Goal: Complete application form: Complete application form

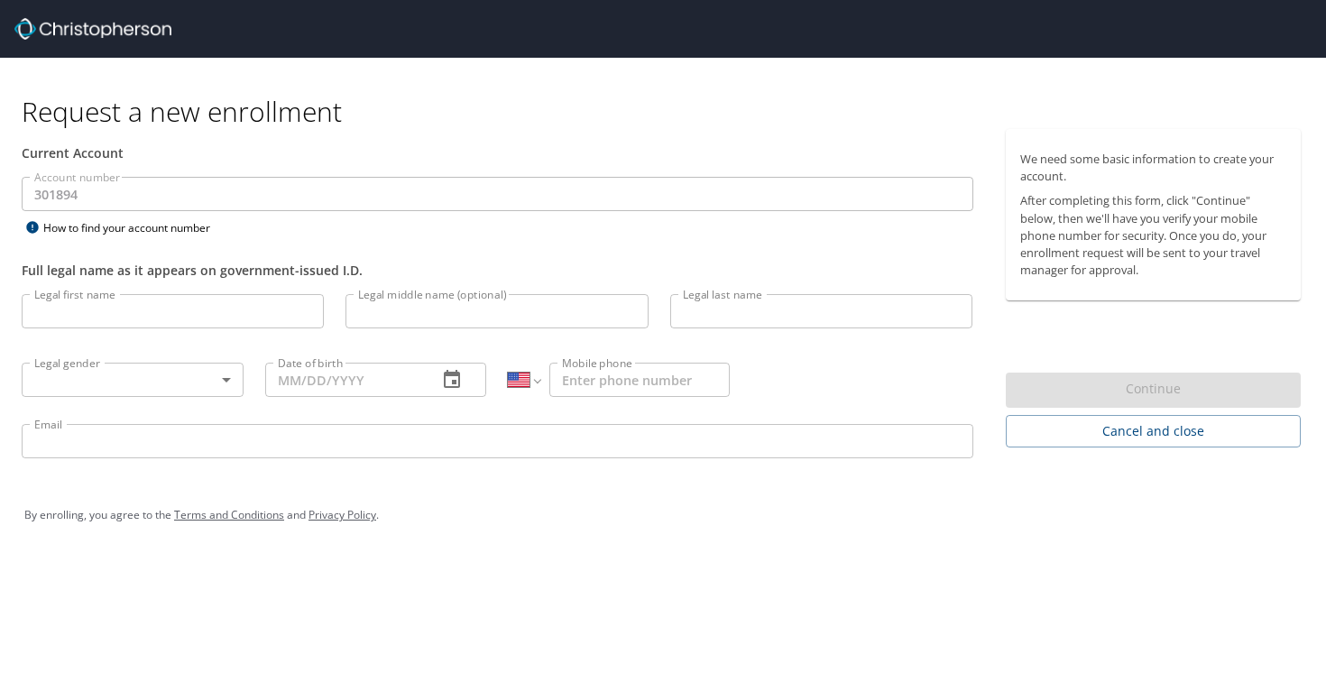
select select "US"
click at [259, 321] on input "Legal first name" at bounding box center [173, 311] width 302 height 34
type input "[PERSON_NAME]"
click at [418, 316] on input "Legal middle name (optional)" at bounding box center [496, 311] width 302 height 34
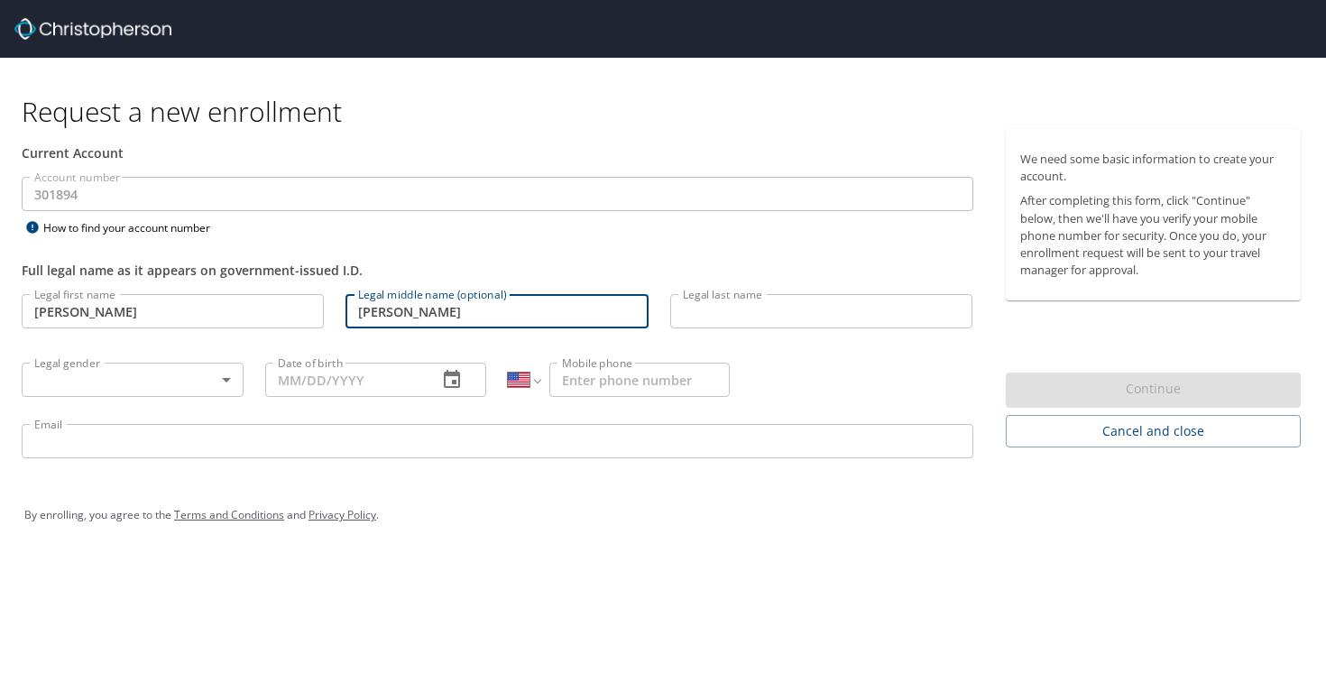
type input "[PERSON_NAME]"
click at [701, 312] on input "Legal last name" at bounding box center [821, 311] width 302 height 34
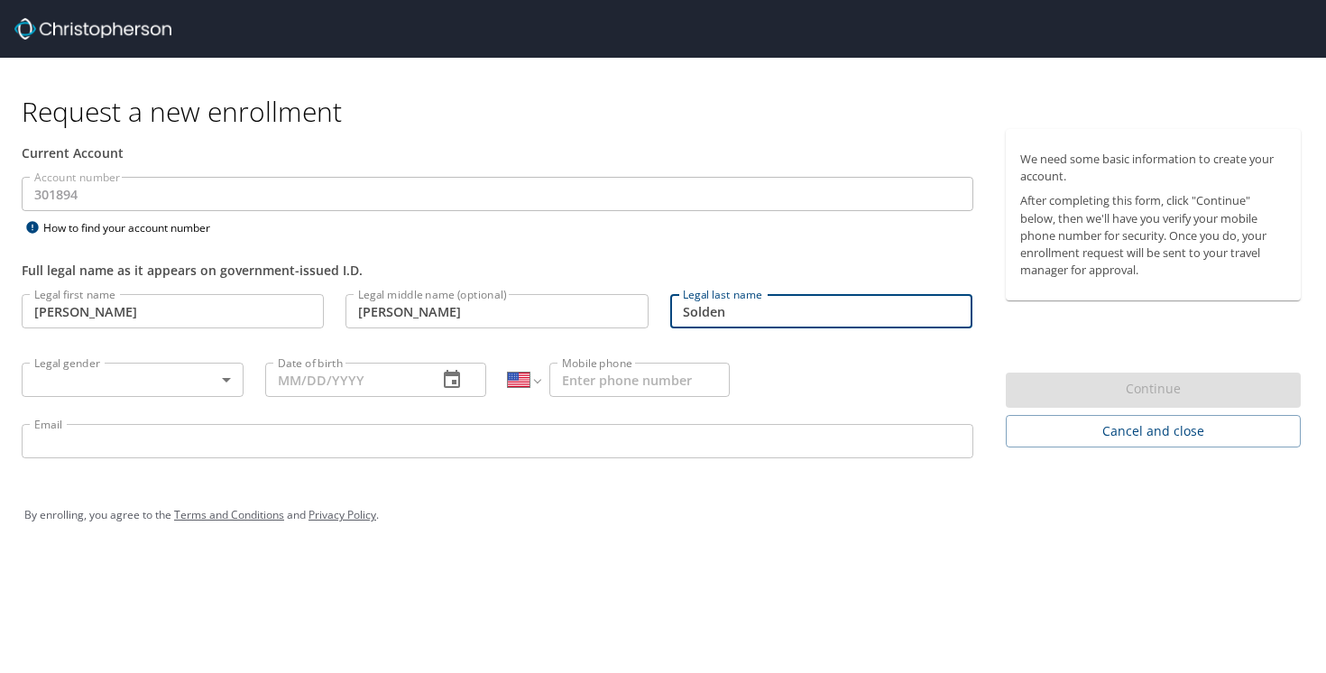
type input "Solden"
click at [170, 363] on body "Request a new enrollment Current Account Account number 301894 Account number H…" at bounding box center [663, 336] width 1326 height 673
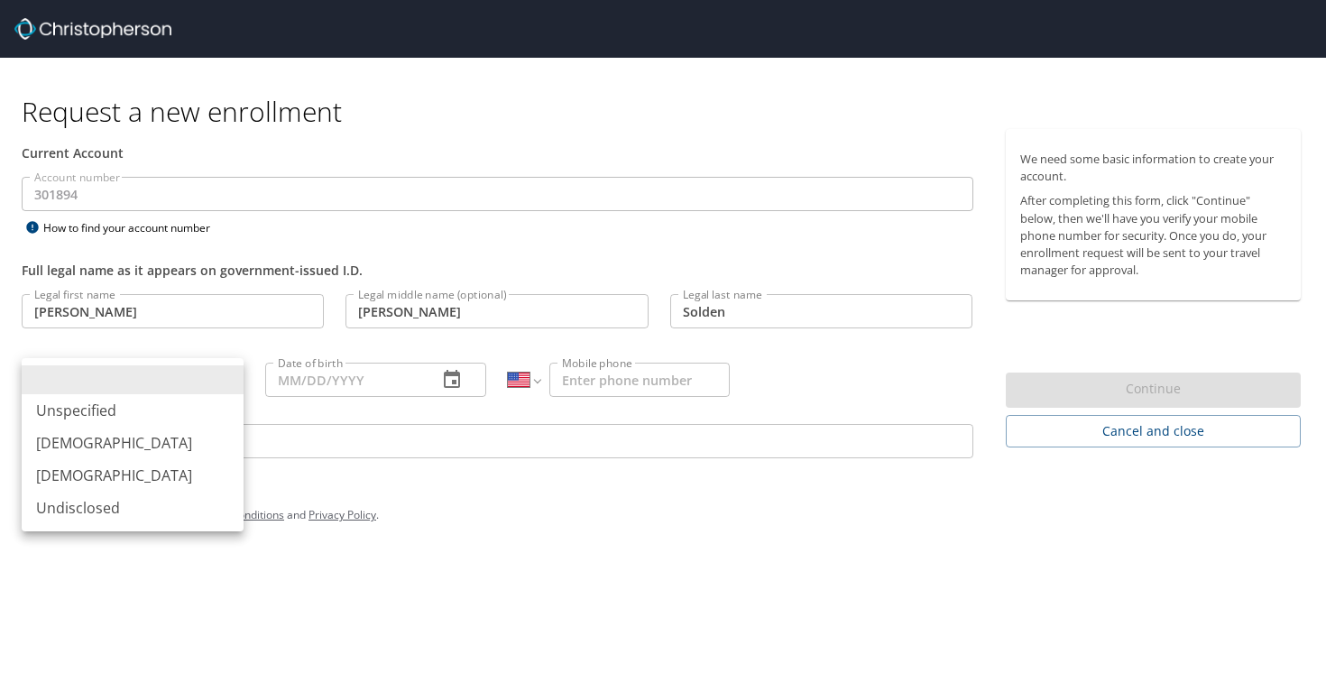
click at [170, 473] on li "[DEMOGRAPHIC_DATA]" at bounding box center [133, 475] width 222 height 32
type input "[DEMOGRAPHIC_DATA]"
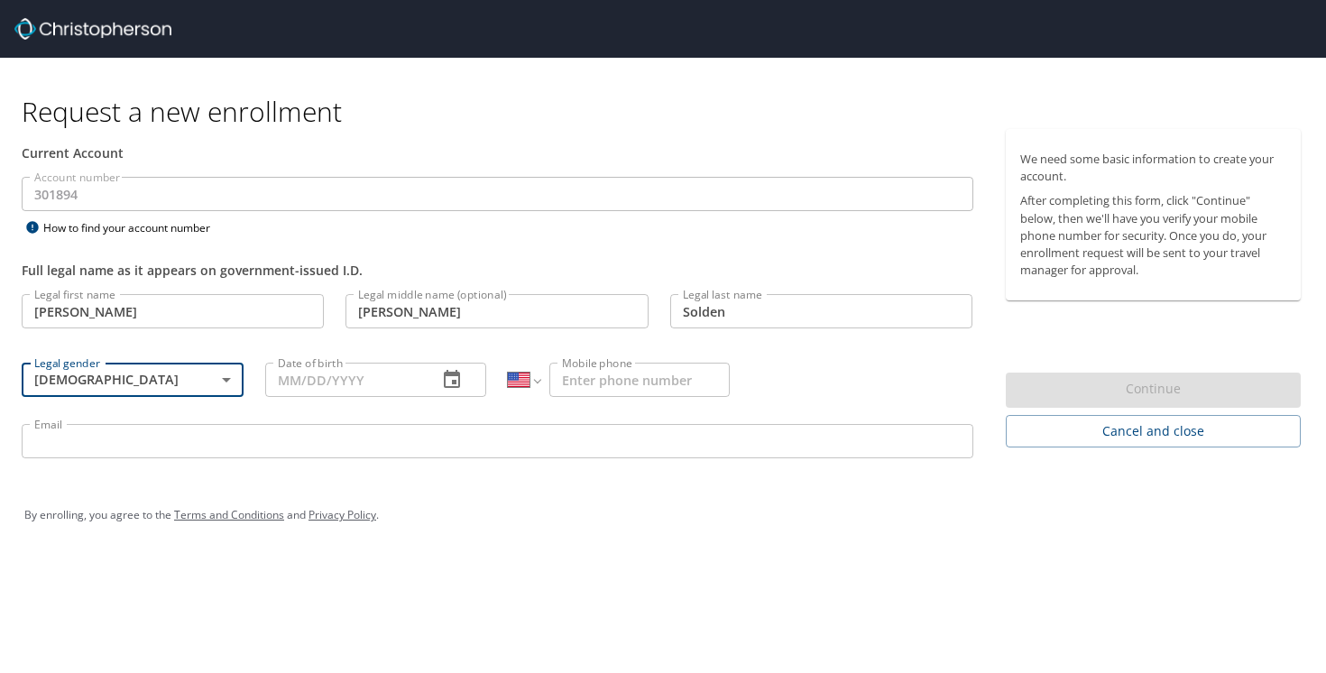
click at [453, 379] on icon "button" at bounding box center [452, 380] width 22 height 22
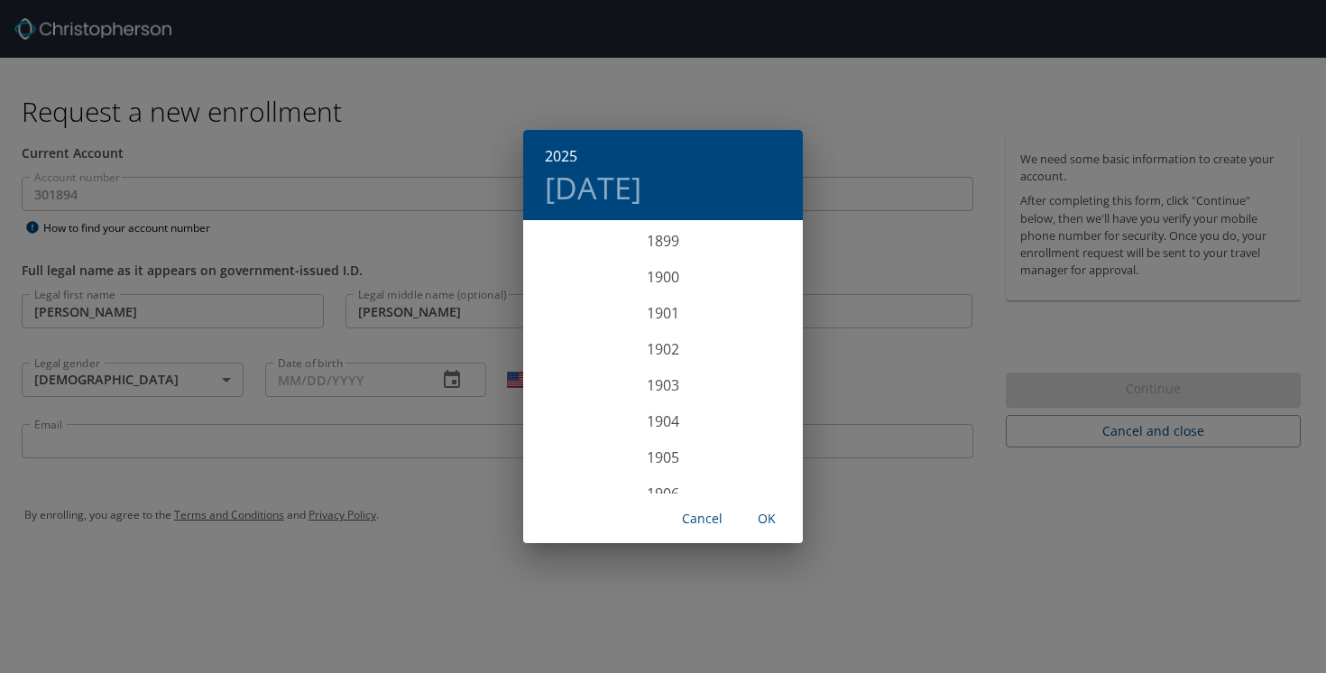
scroll to position [4437, 0]
click at [575, 176] on h4 "[DATE]" at bounding box center [593, 188] width 97 height 38
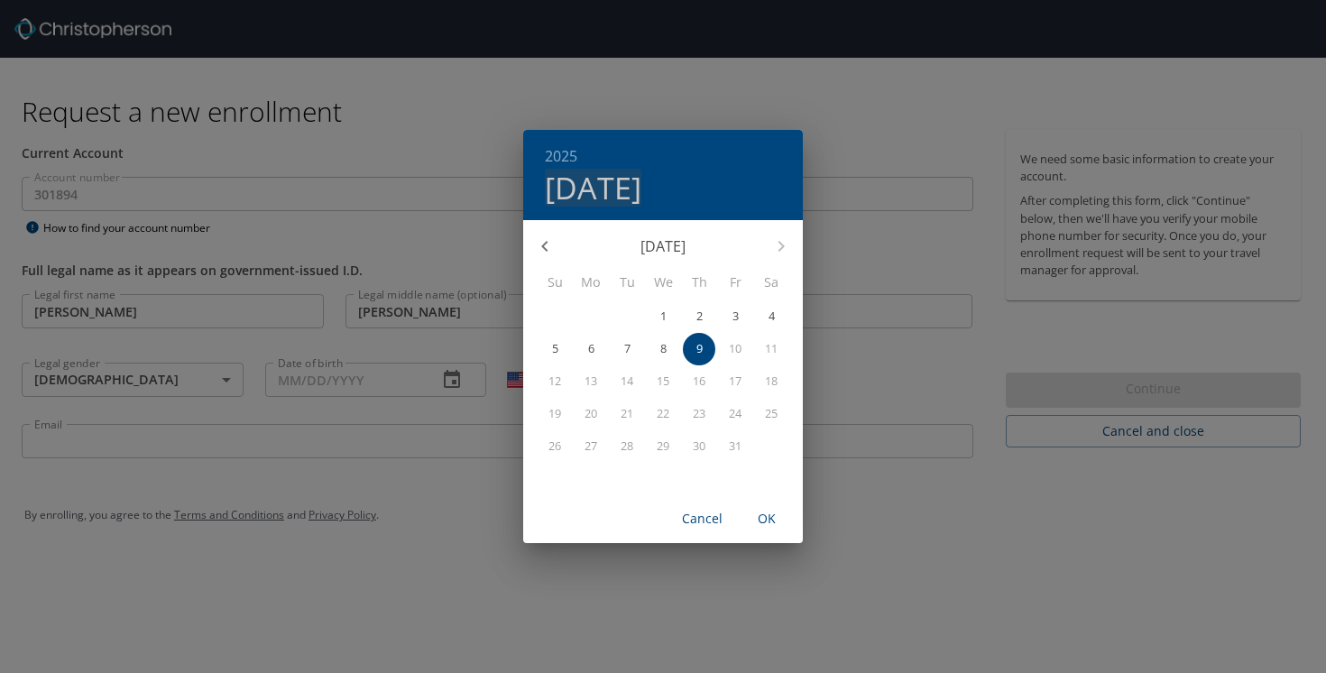
click at [641, 188] on h4 "[DATE]" at bounding box center [593, 188] width 97 height 38
click at [546, 234] on button "button" at bounding box center [544, 246] width 43 height 43
click at [564, 147] on h6 "2025" at bounding box center [561, 155] width 32 height 25
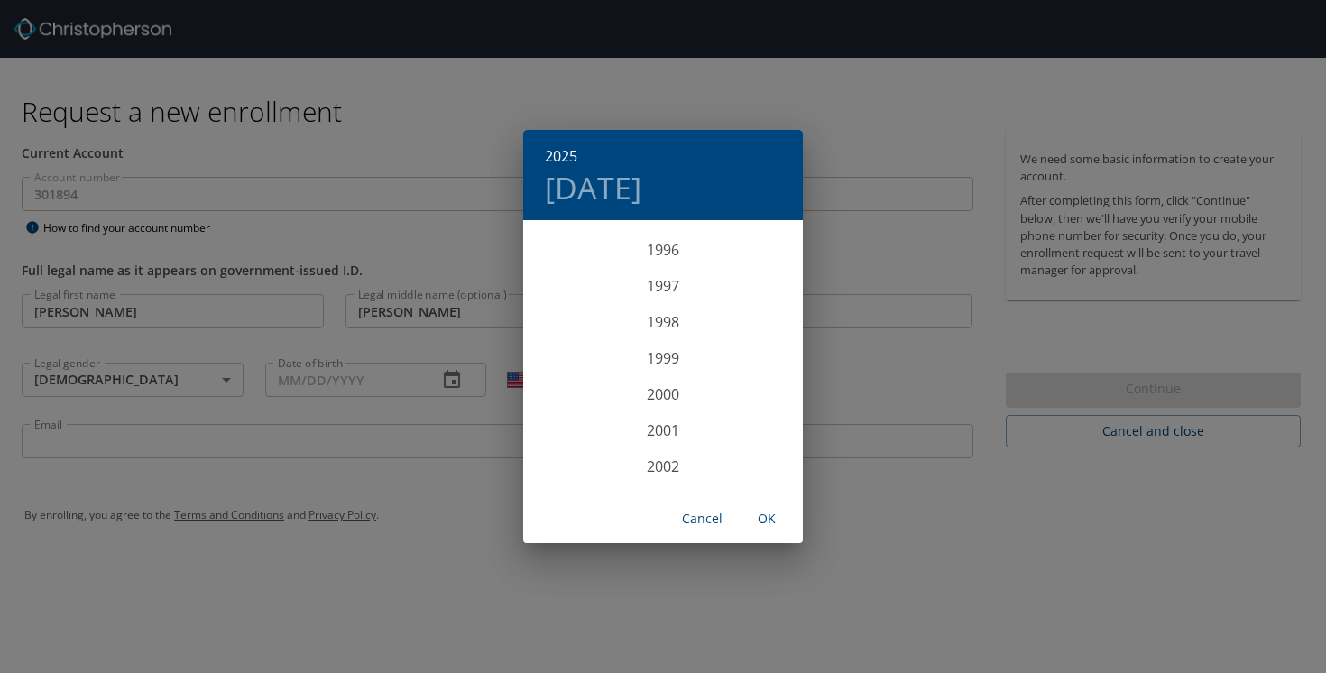
scroll to position [3569, 0]
click at [665, 388] on div "2002" at bounding box center [663, 388] width 280 height 36
click at [665, 397] on div "Aug" at bounding box center [662, 392] width 93 height 68
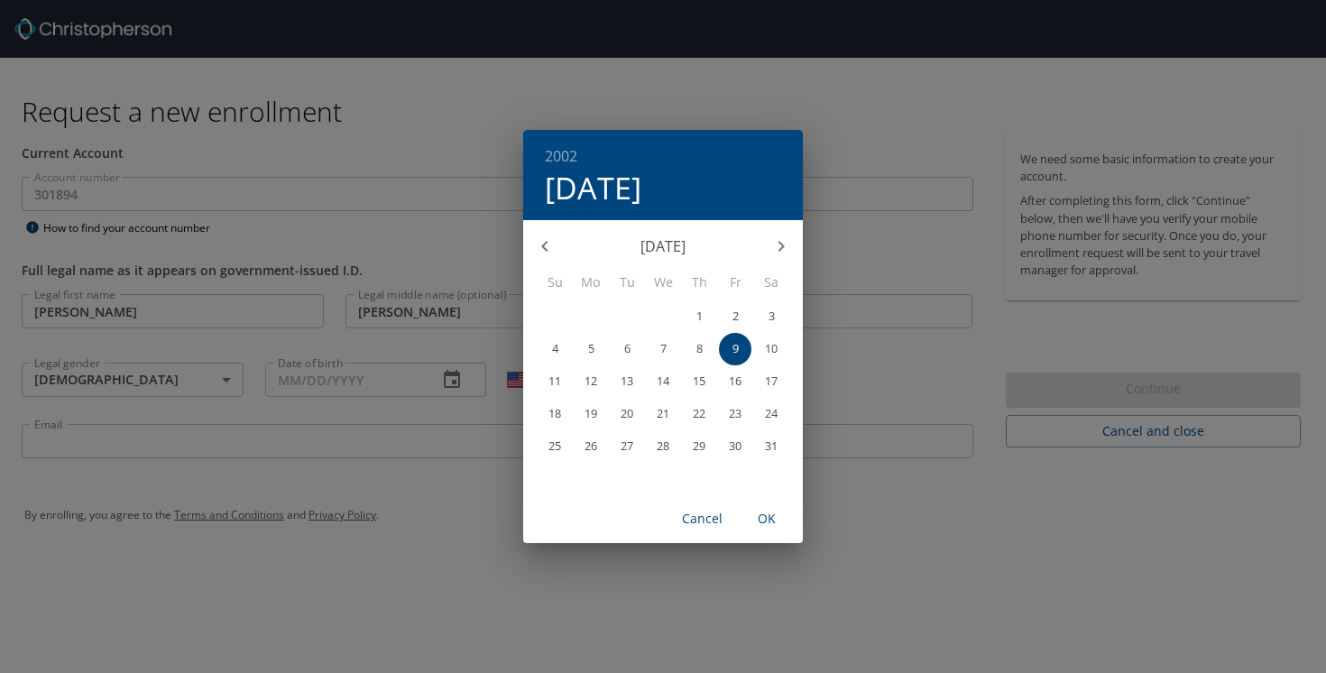
click at [771, 409] on p "24" at bounding box center [771, 414] width 13 height 12
click at [758, 520] on span "OK" at bounding box center [766, 519] width 43 height 23
type input "[DATE]"
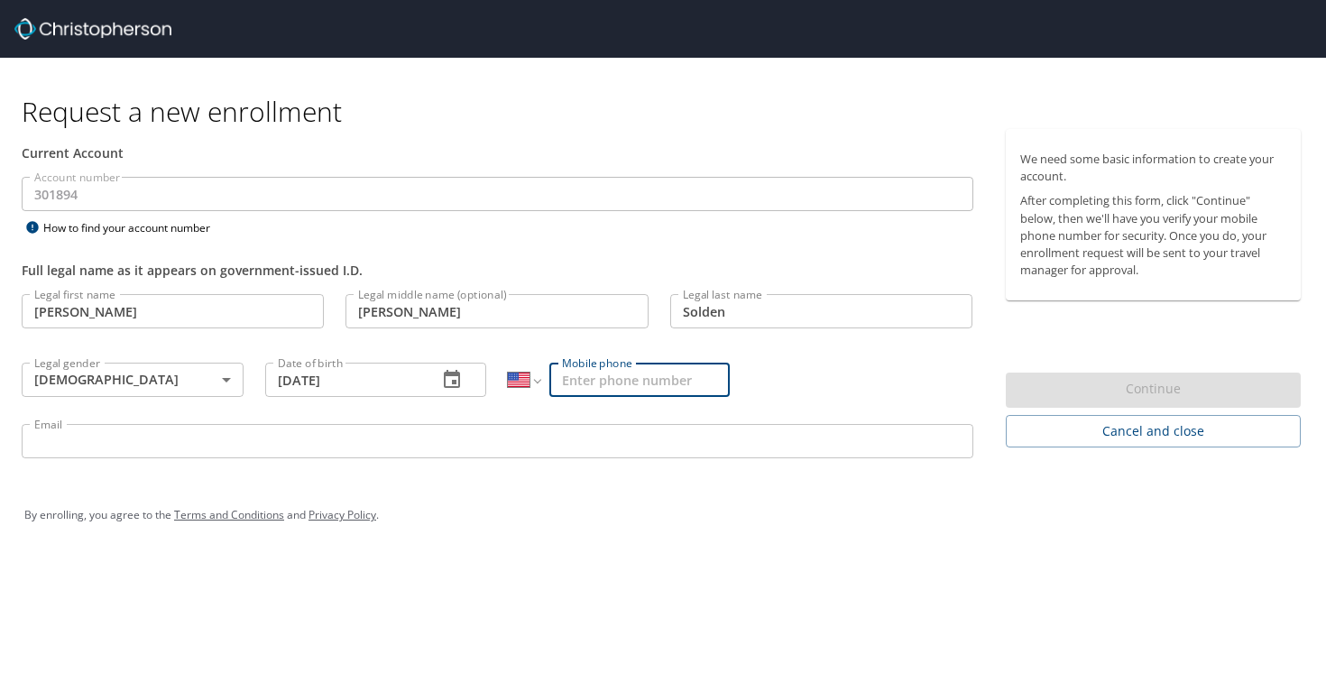
click at [583, 375] on input "Mobile phone" at bounding box center [639, 380] width 180 height 34
type input "[PHONE_NUMBER]"
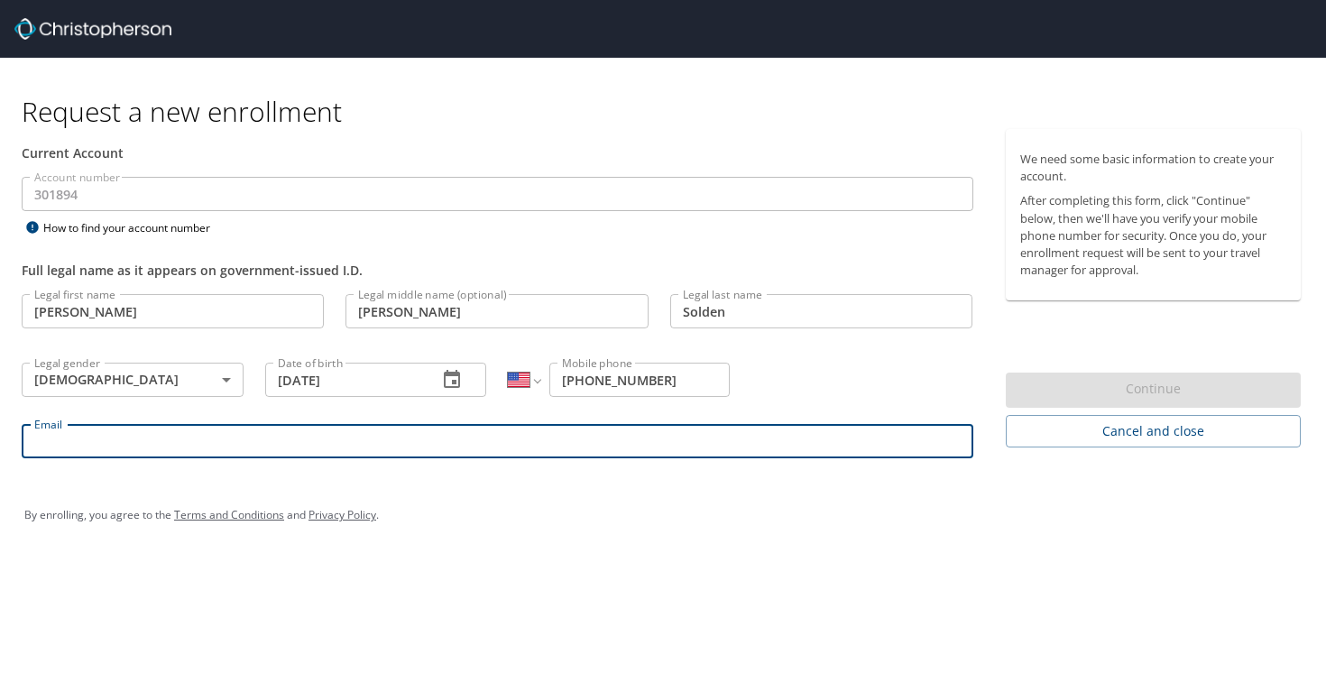
click at [391, 435] on input "Email" at bounding box center [497, 441] width 951 height 34
type input "[PERSON_NAME][EMAIL_ADDRESS][DOMAIN_NAME]"
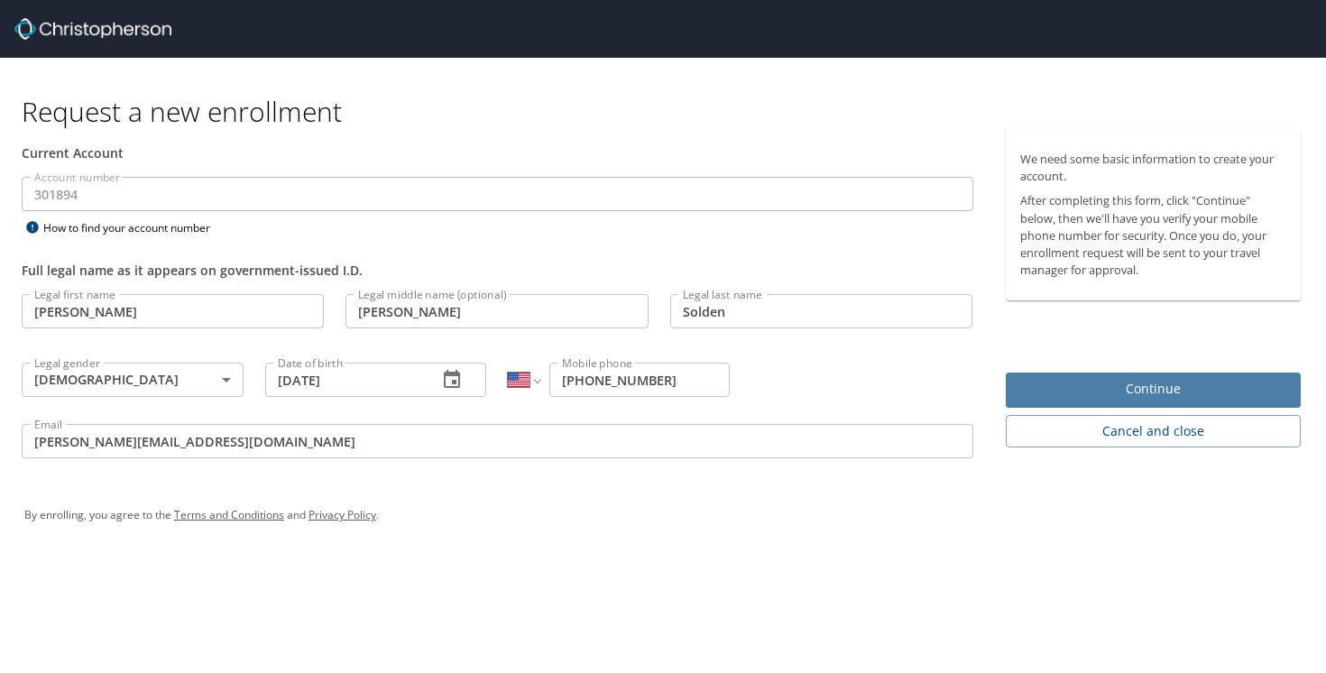
click at [1035, 380] on span "Continue" at bounding box center [1153, 389] width 267 height 23
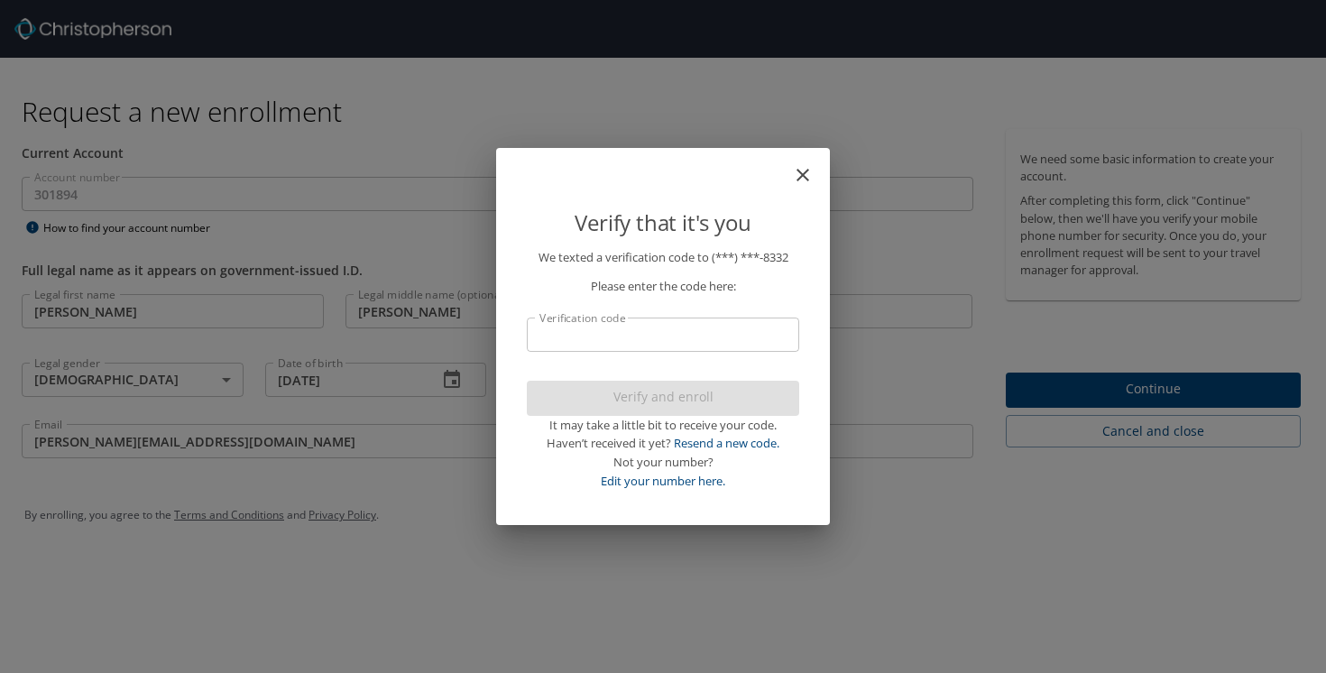
click at [680, 324] on input "Verification code" at bounding box center [663, 334] width 272 height 34
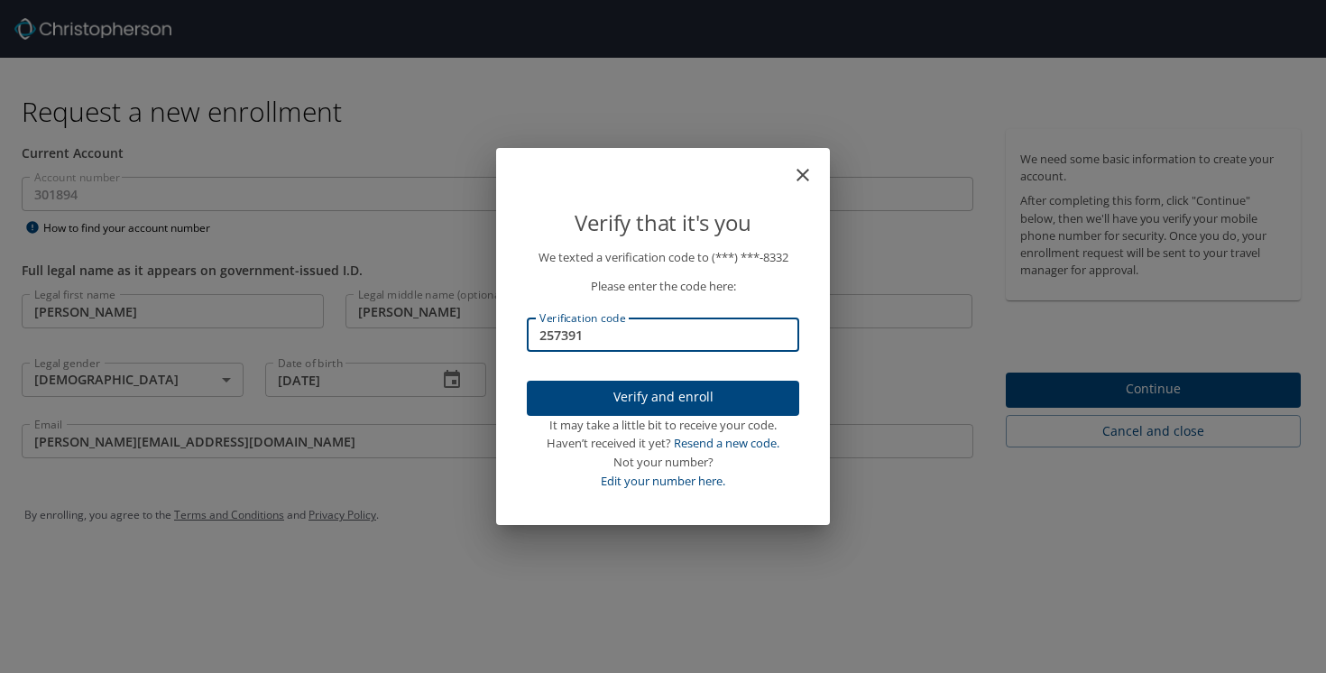
type input "257391"
click at [746, 381] on button "Verify and enroll" at bounding box center [663, 398] width 272 height 35
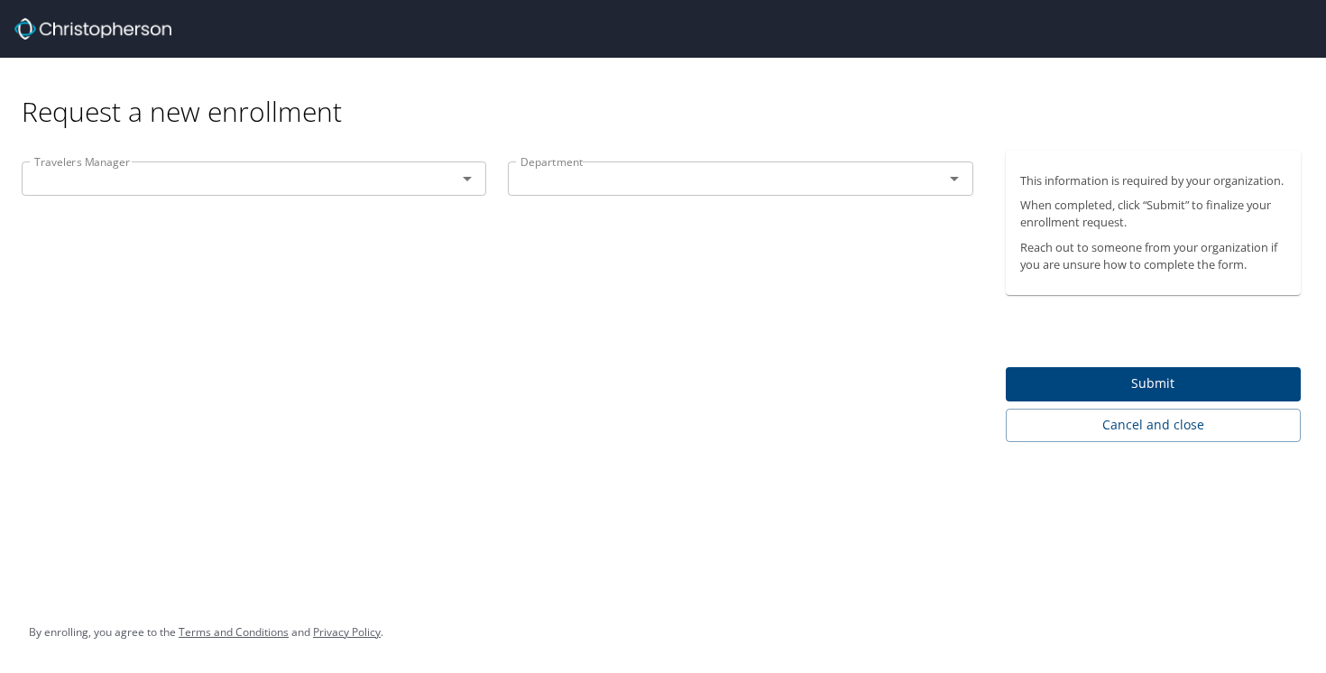
click at [354, 171] on input "text" at bounding box center [227, 178] width 400 height 23
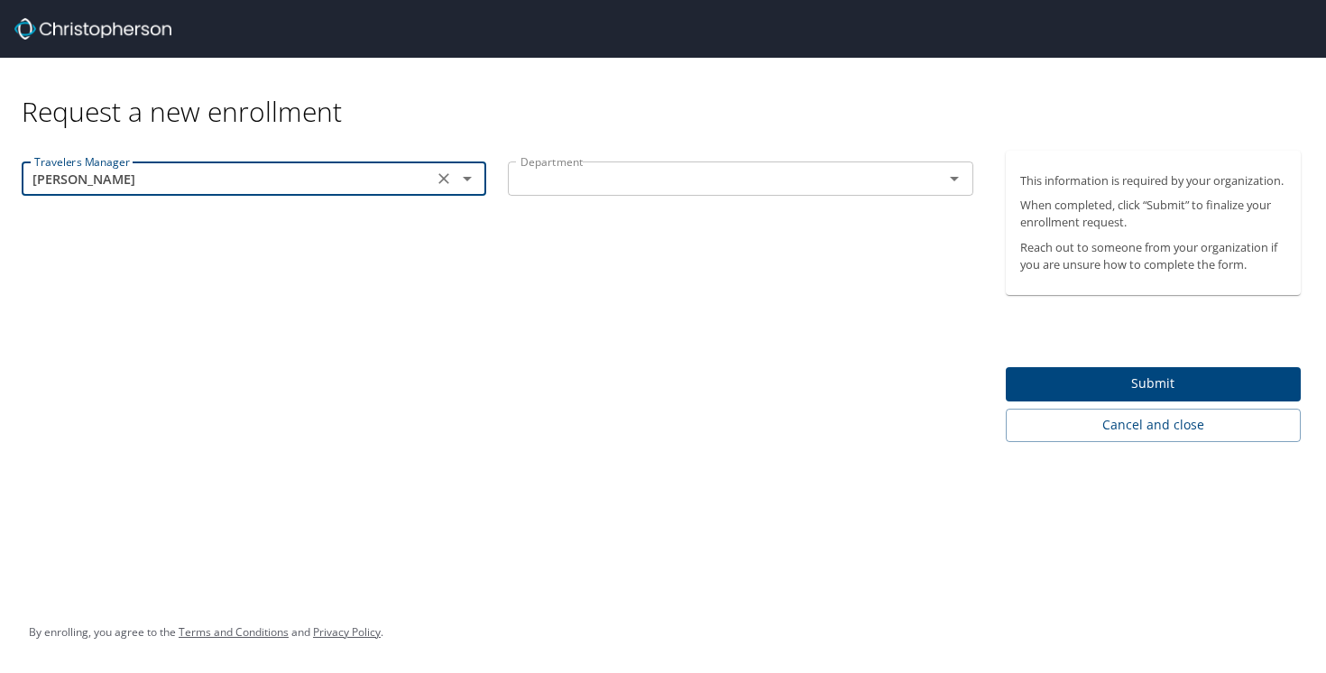
click at [355, 189] on input "[PERSON_NAME]" at bounding box center [227, 178] width 400 height 23
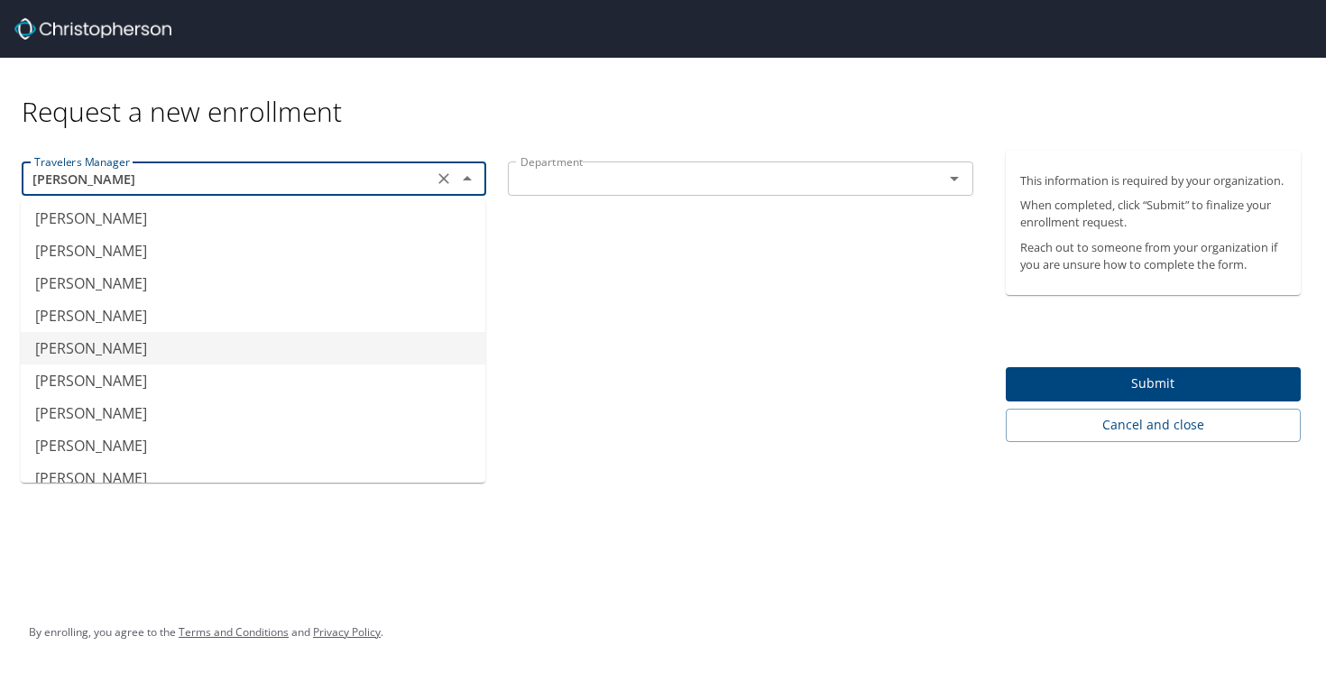
scroll to position [510, 0]
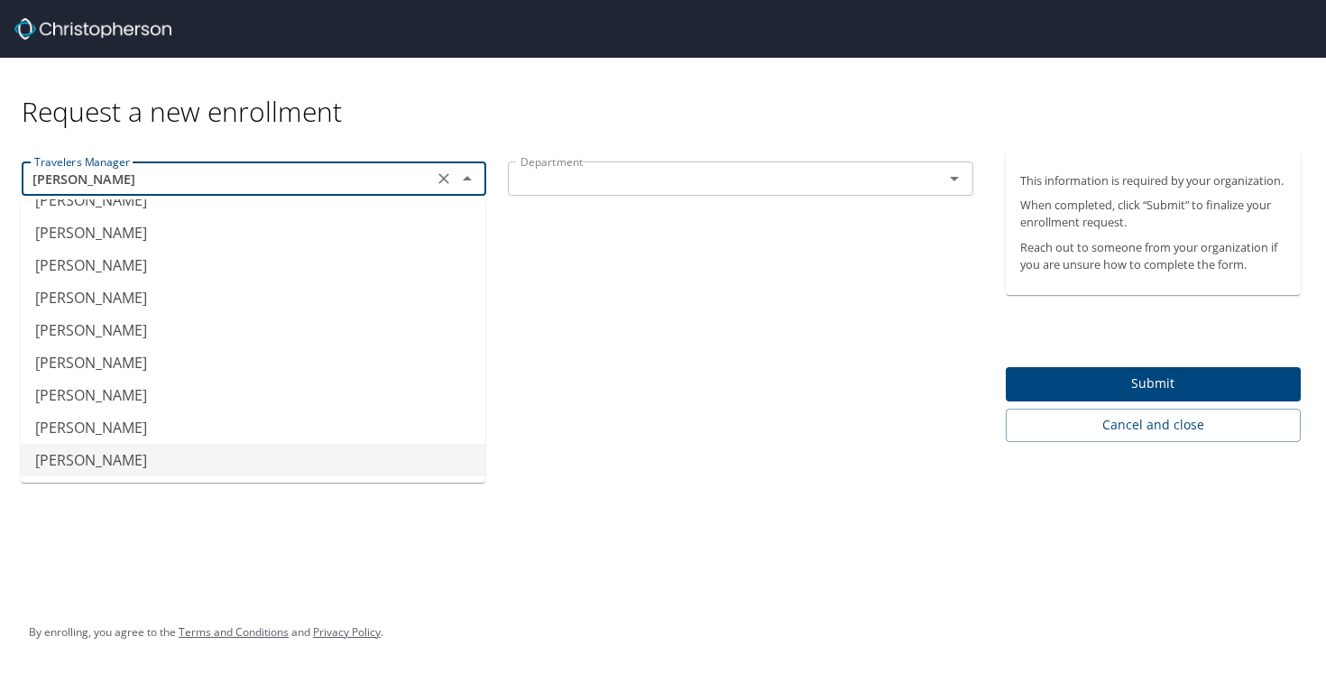
click at [284, 455] on li "[PERSON_NAME]" at bounding box center [253, 460] width 464 height 32
type input "[PERSON_NAME]"
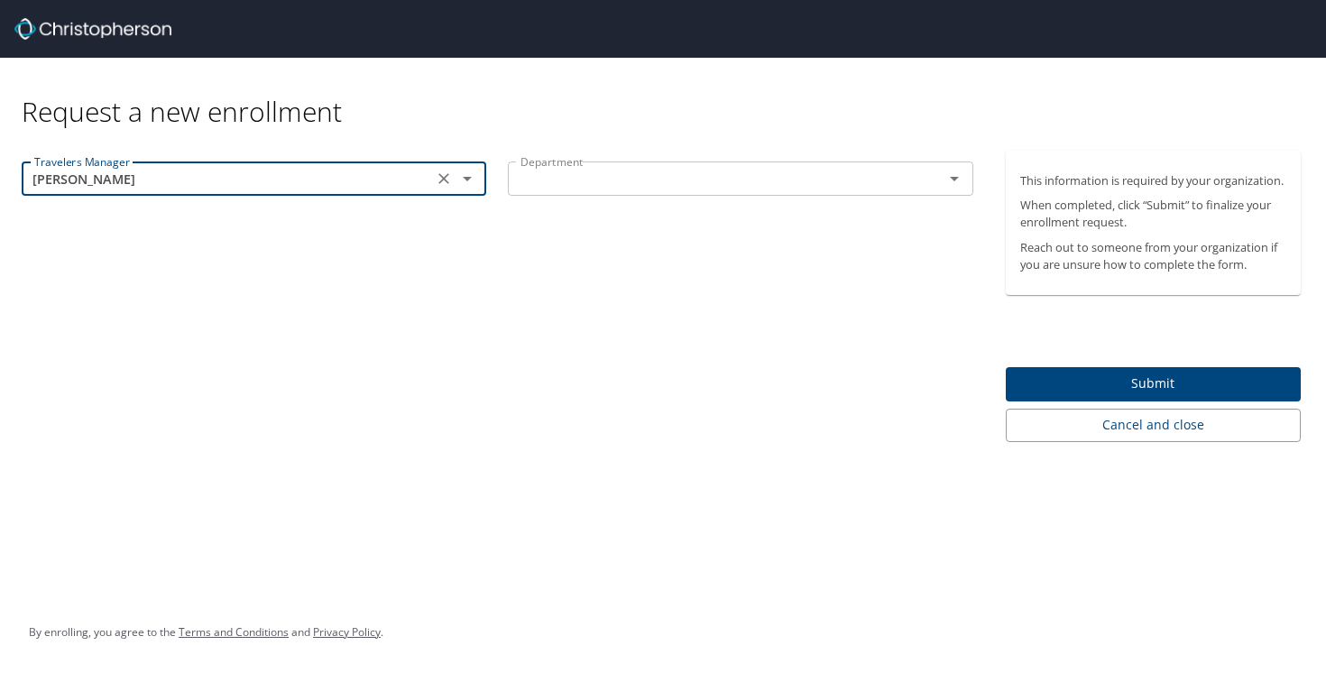
click at [593, 159] on div "Department Department" at bounding box center [740, 181] width 486 height 60
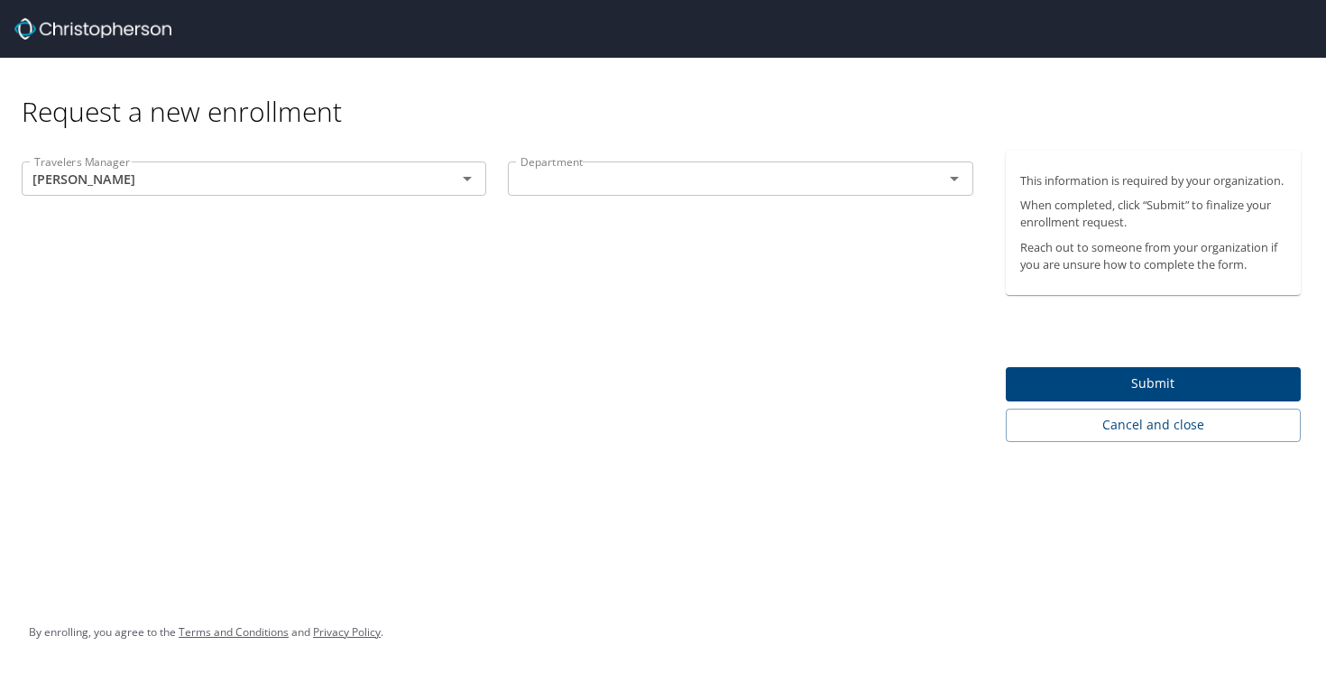
click at [585, 170] on input "text" at bounding box center [713, 178] width 400 height 23
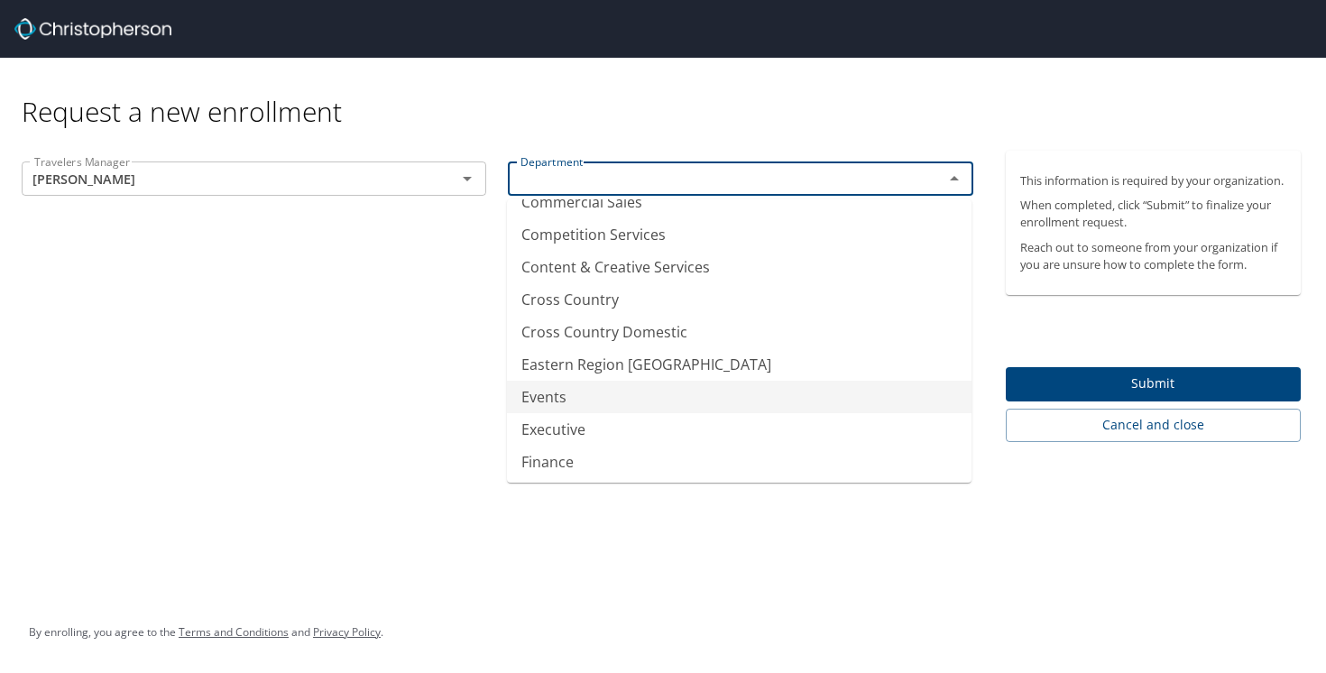
scroll to position [207, 0]
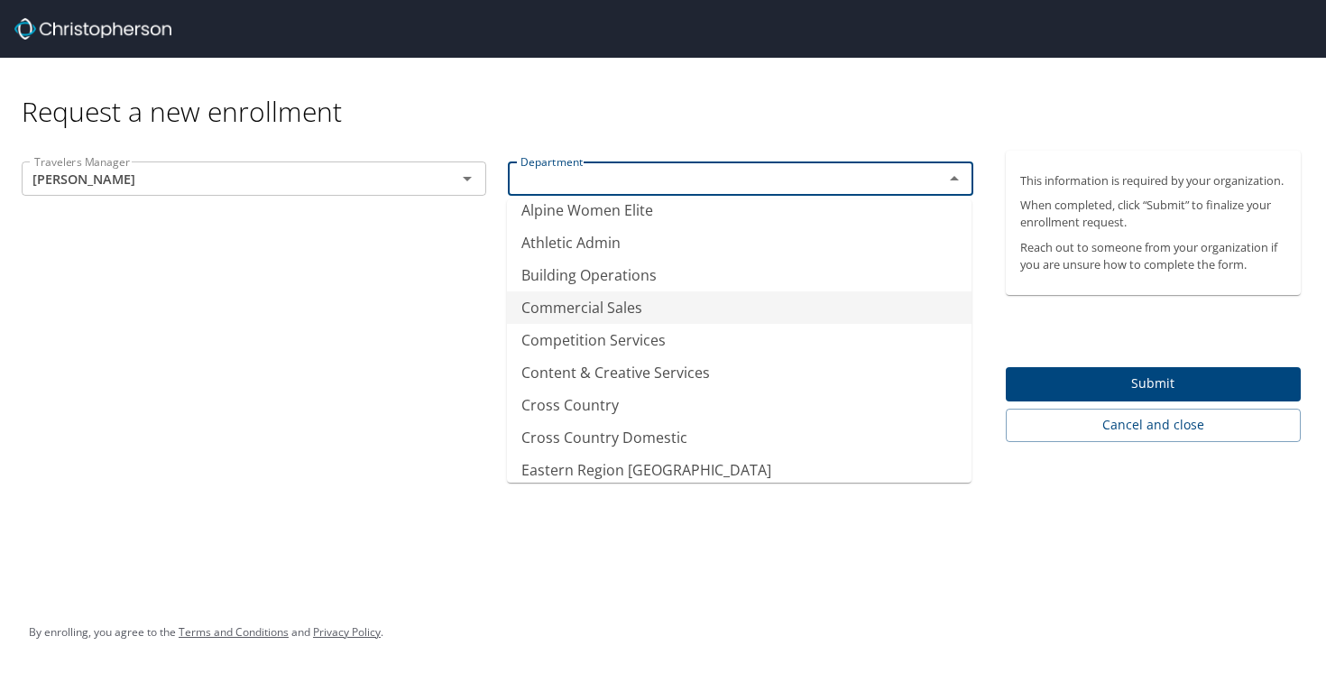
click at [634, 300] on li "Commercial Sales" at bounding box center [739, 307] width 464 height 32
type input "Commercial Sales"
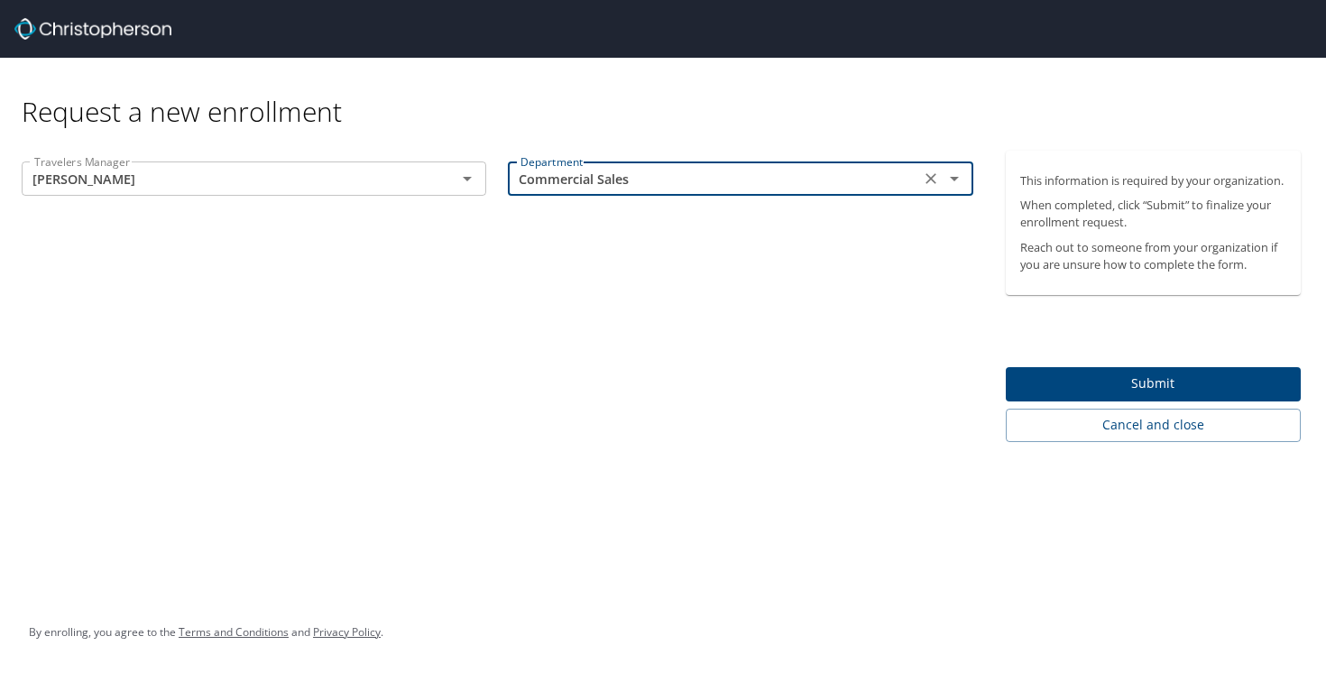
click at [740, 301] on div "Travelers Manager [PERSON_NAME] Travelers Manager Department Commercial Sales D…" at bounding box center [497, 296] width 995 height 291
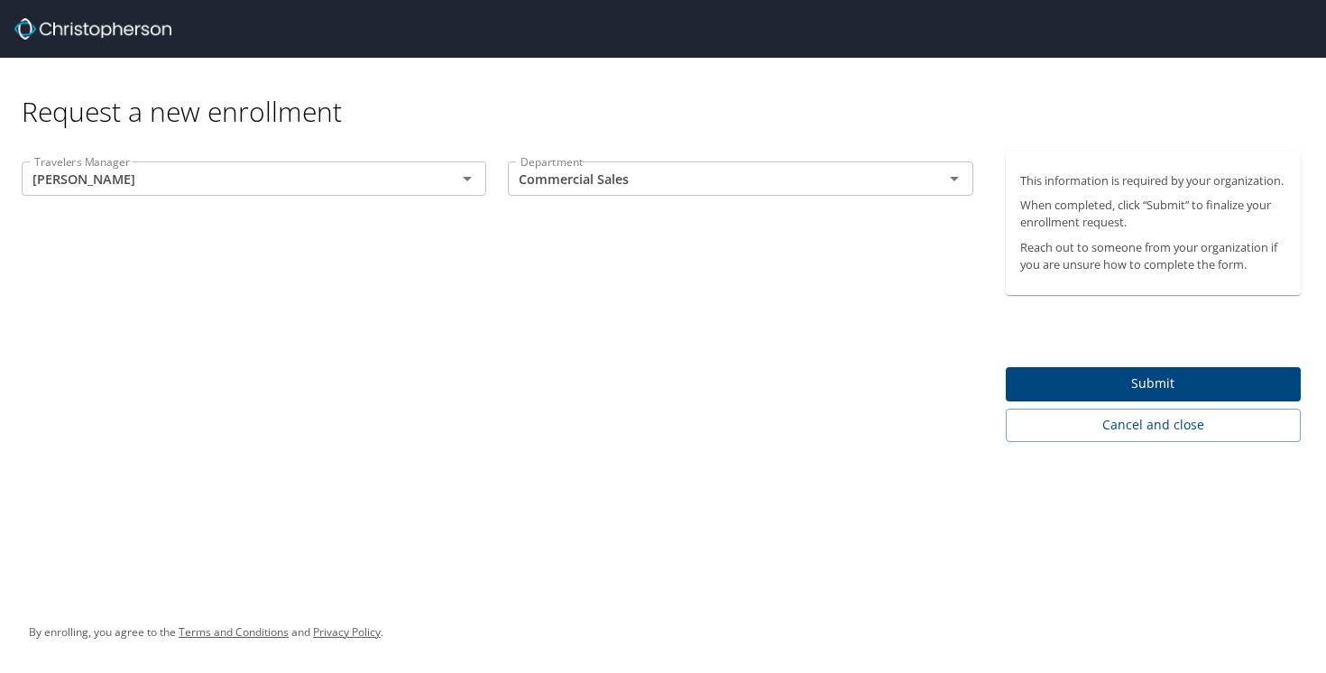
click at [1054, 374] on span "Submit" at bounding box center [1153, 383] width 267 height 23
